Goal: Manage account settings

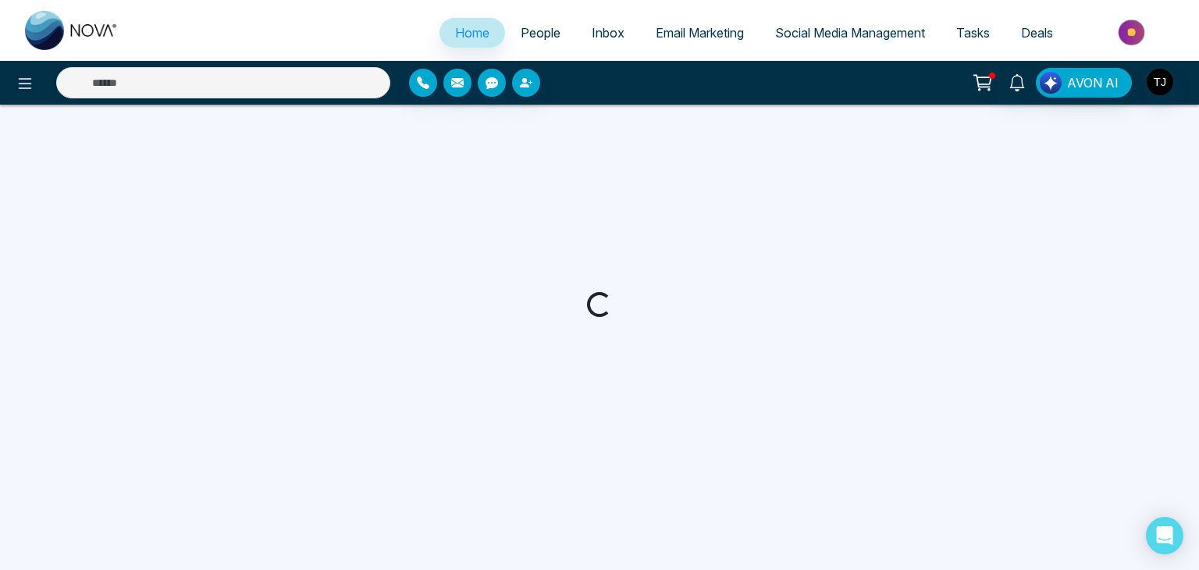
select select "*"
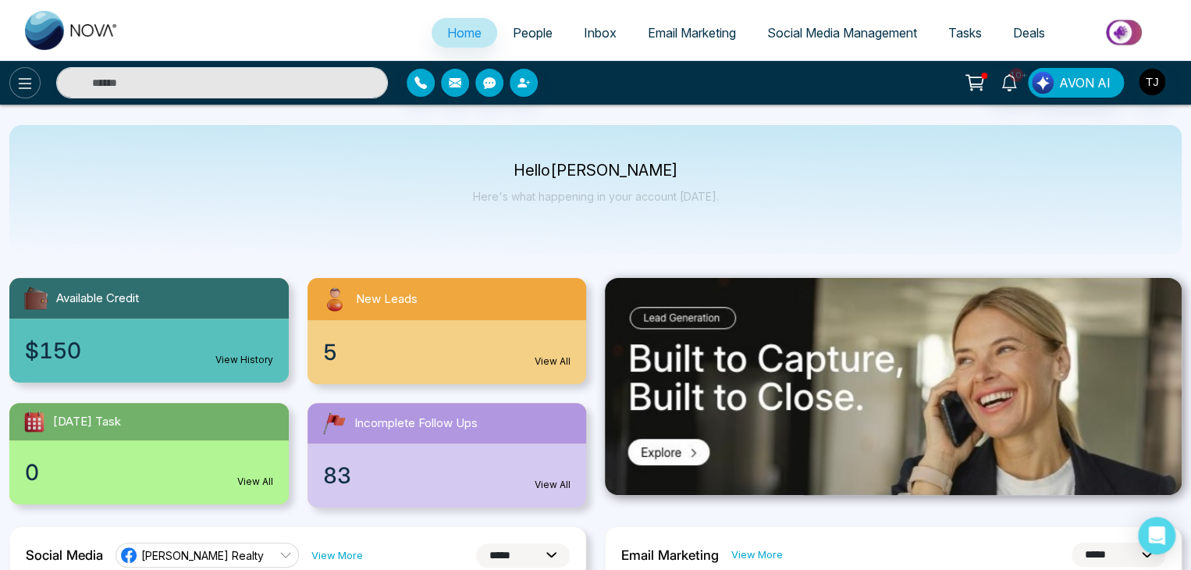
click at [34, 90] on button at bounding box center [24, 82] width 31 height 31
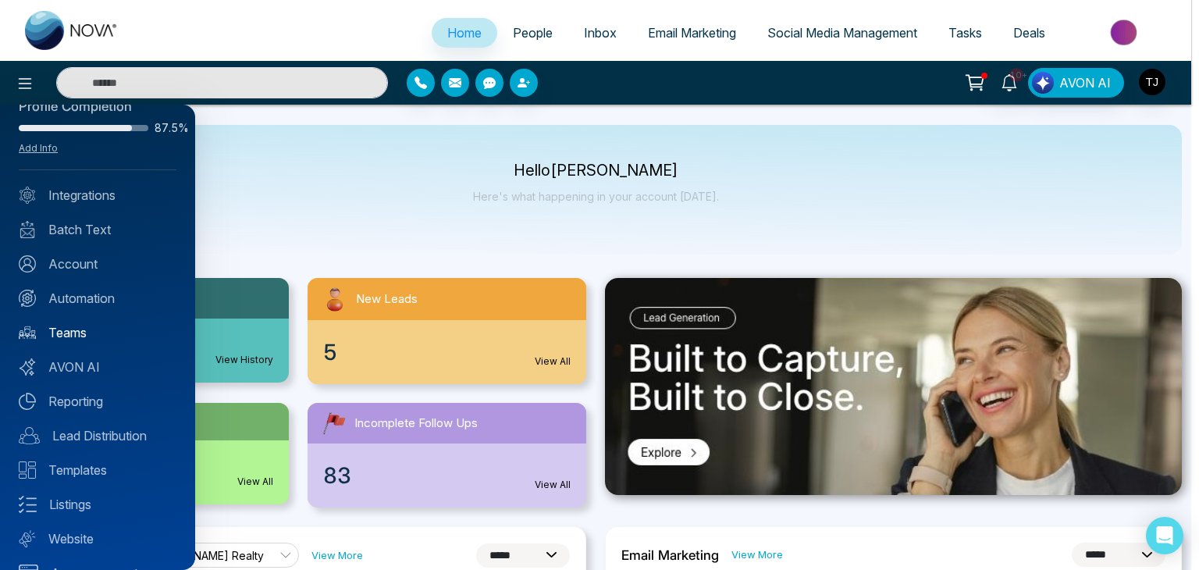
scroll to position [62, 0]
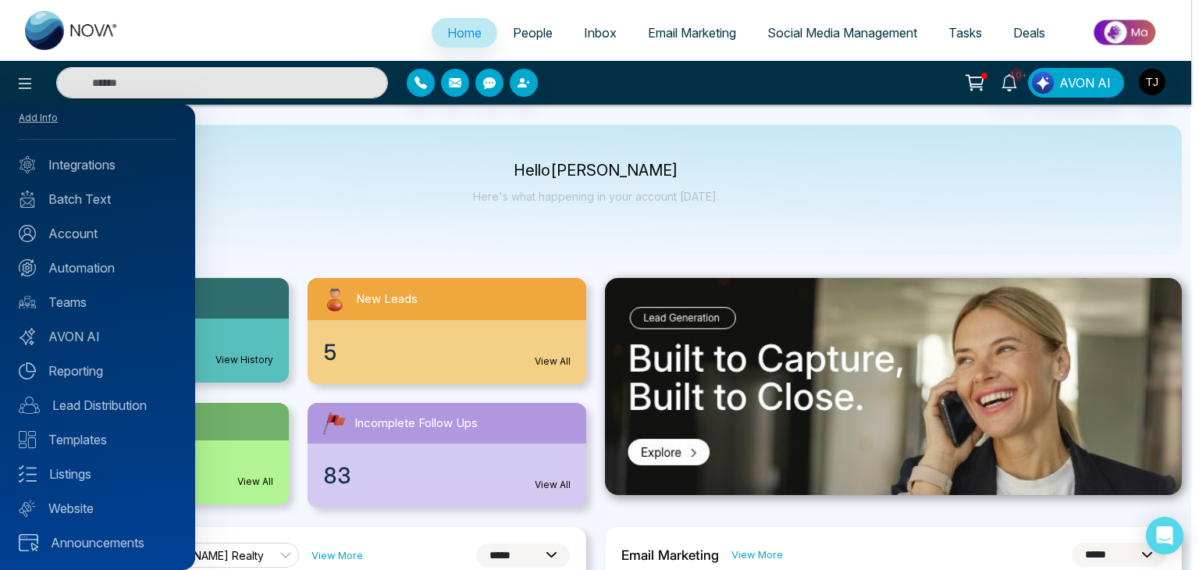
click at [584, 228] on div at bounding box center [599, 285] width 1199 height 570
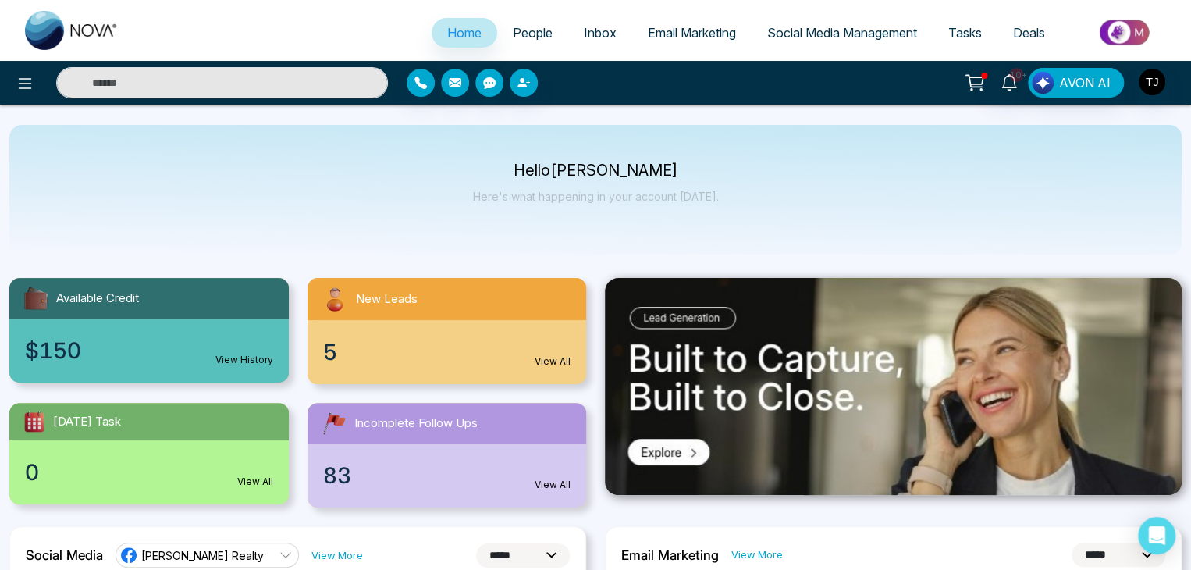
click at [1168, 85] on div "10+ AVON AI" at bounding box center [943, 83] width 478 height 30
click at [1152, 80] on img "button" at bounding box center [1152, 82] width 27 height 27
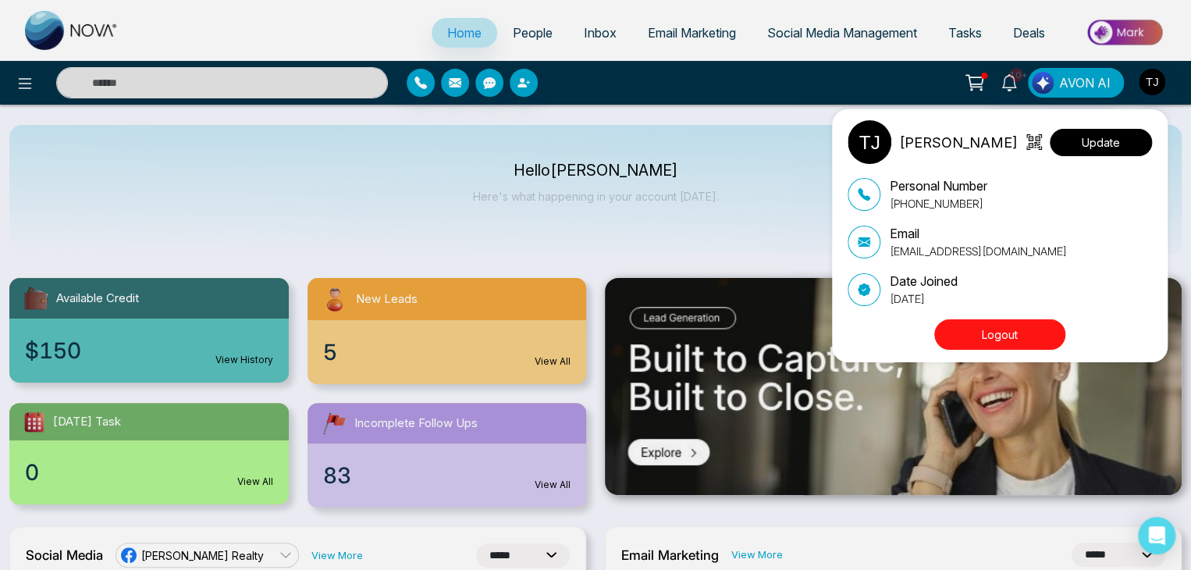
click at [1124, 139] on button "Update" at bounding box center [1101, 142] width 102 height 27
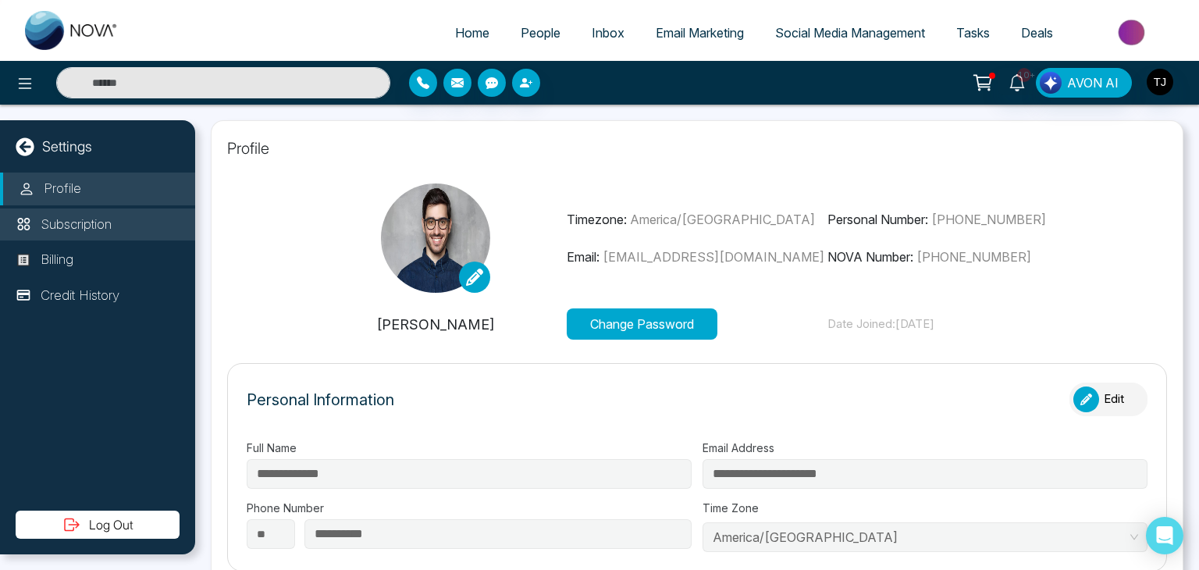
click at [162, 221] on li "Subscription" at bounding box center [97, 224] width 195 height 33
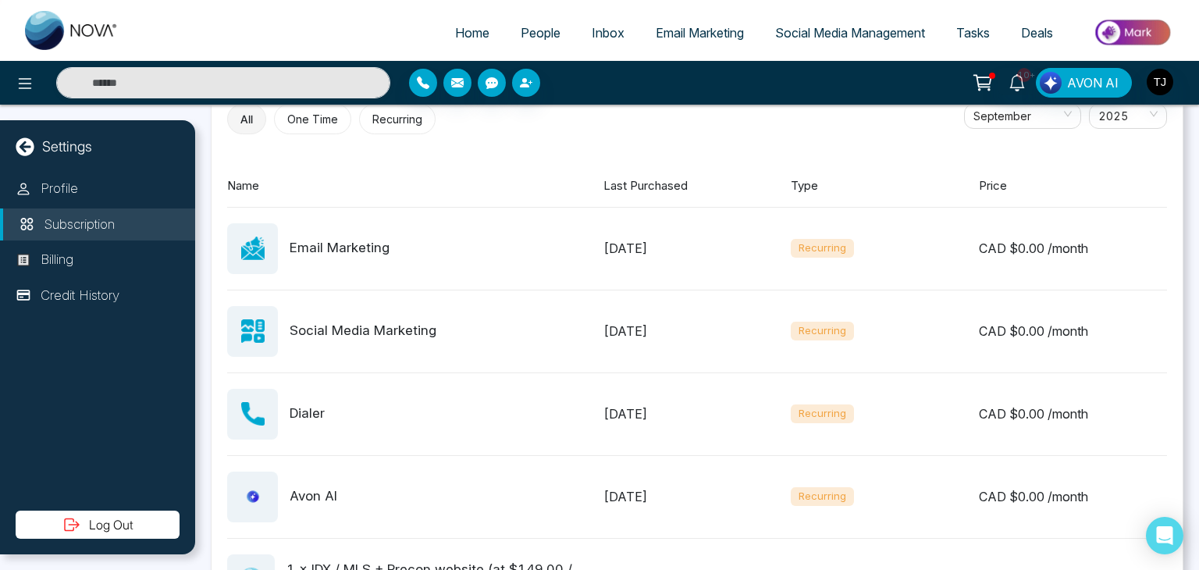
scroll to position [694, 0]
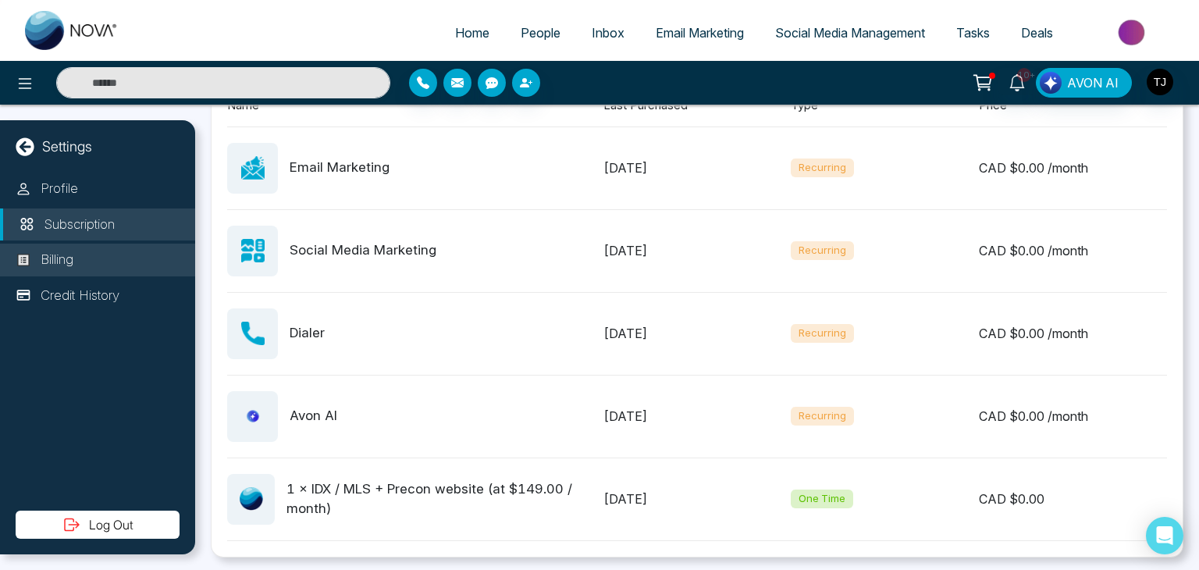
click at [131, 263] on li "Billing" at bounding box center [97, 260] width 195 height 33
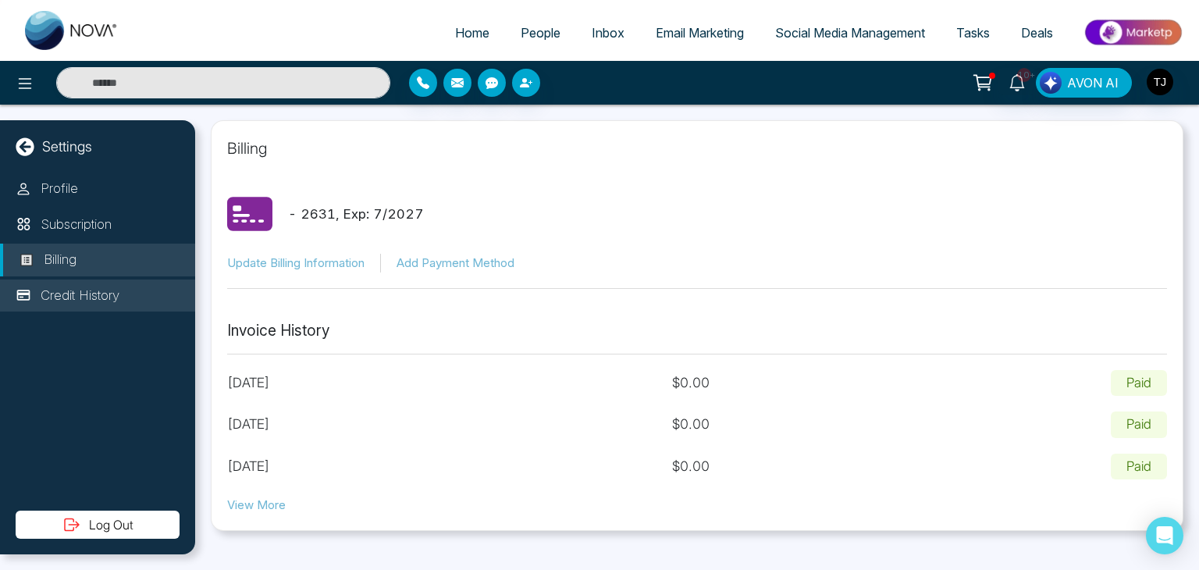
click at [133, 297] on li "Credit History" at bounding box center [97, 295] width 195 height 33
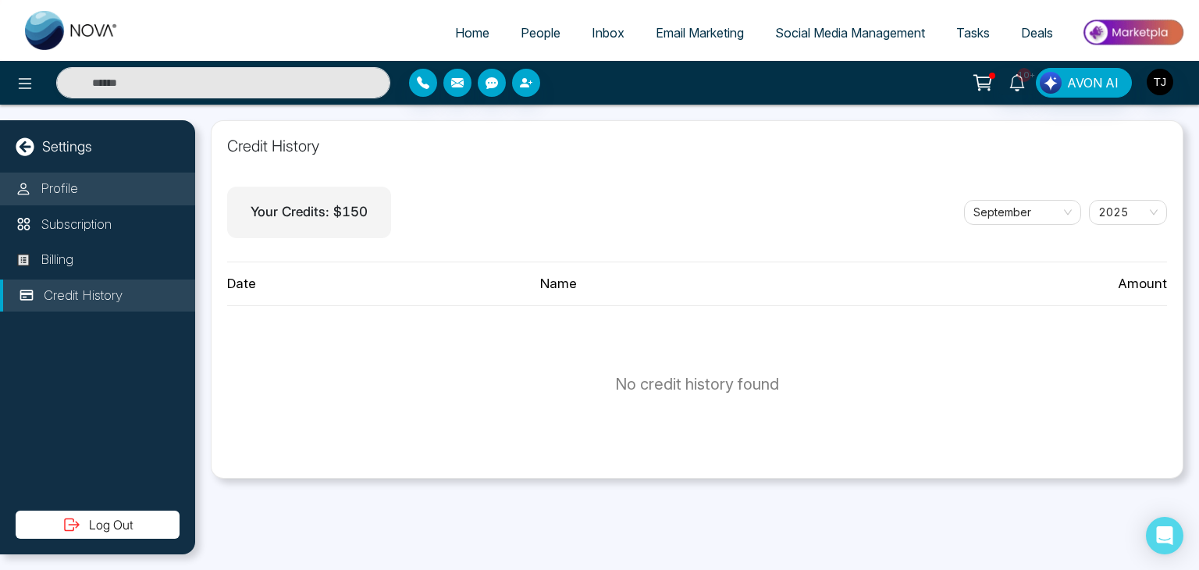
click at [147, 185] on li "Profile" at bounding box center [97, 189] width 195 height 33
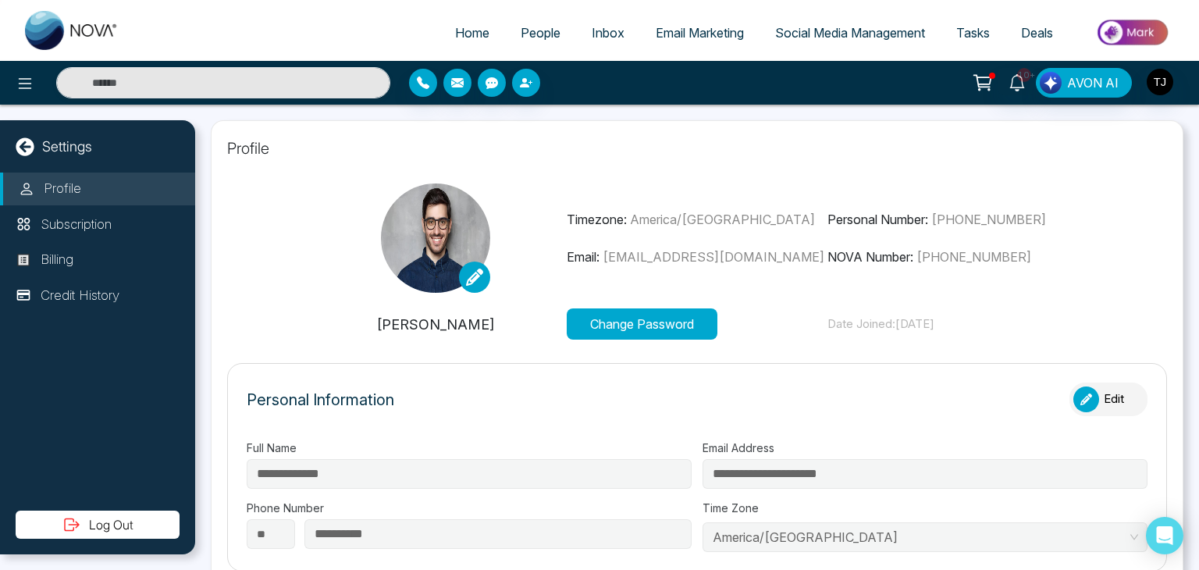
click at [472, 27] on span "Home" at bounding box center [472, 33] width 34 height 16
select select "*"
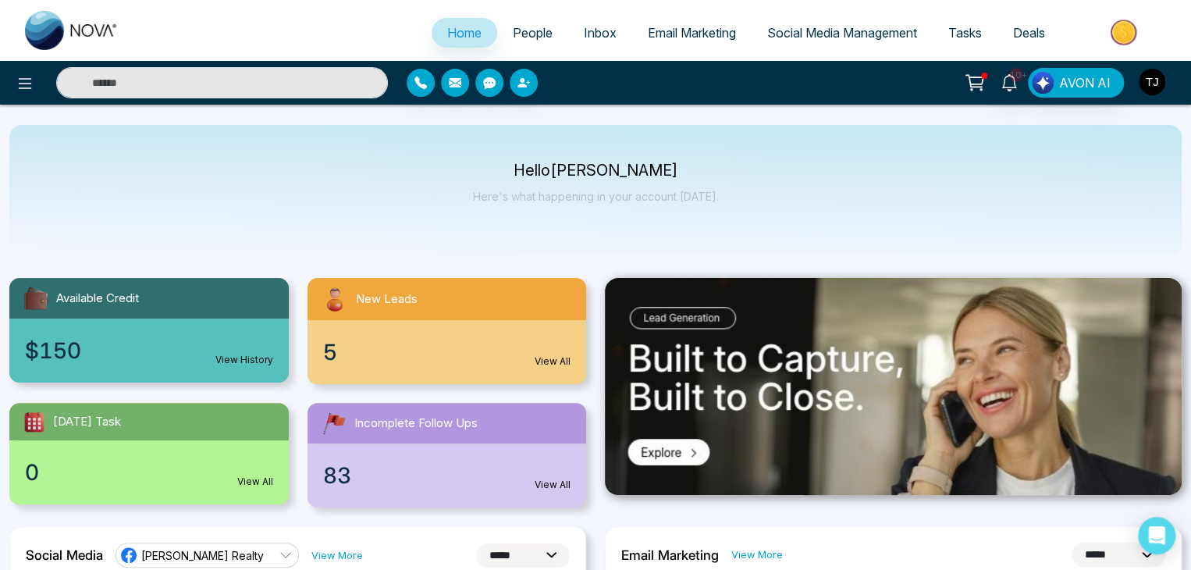
click at [1162, 73] on img "button" at bounding box center [1152, 82] width 27 height 27
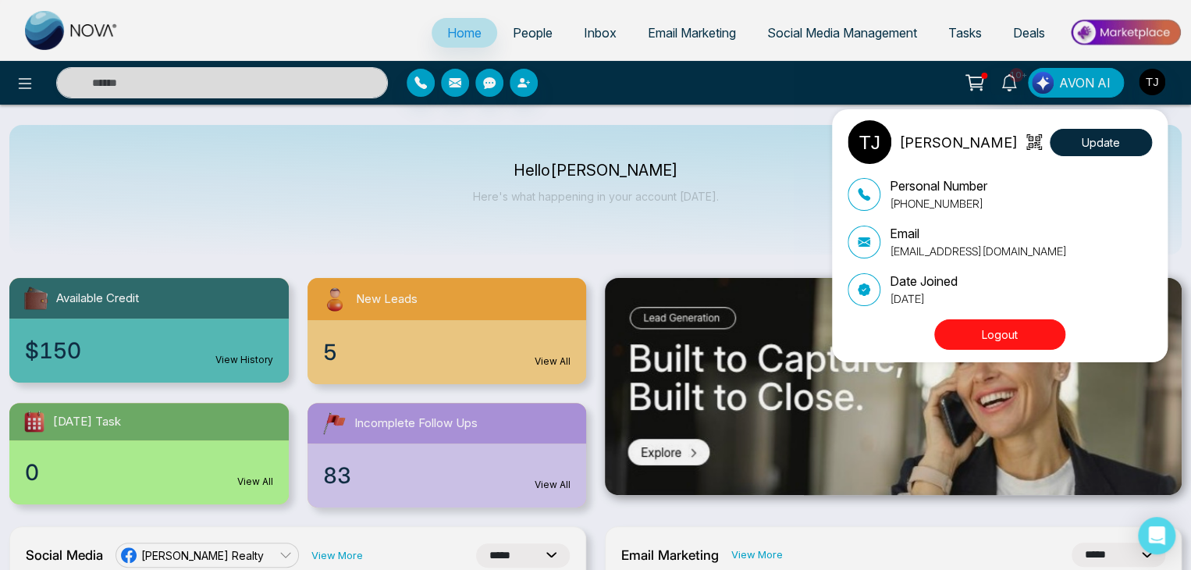
click at [1041, 340] on button "Logout" at bounding box center [1000, 334] width 131 height 30
